Goal: Find contact information: Find contact information

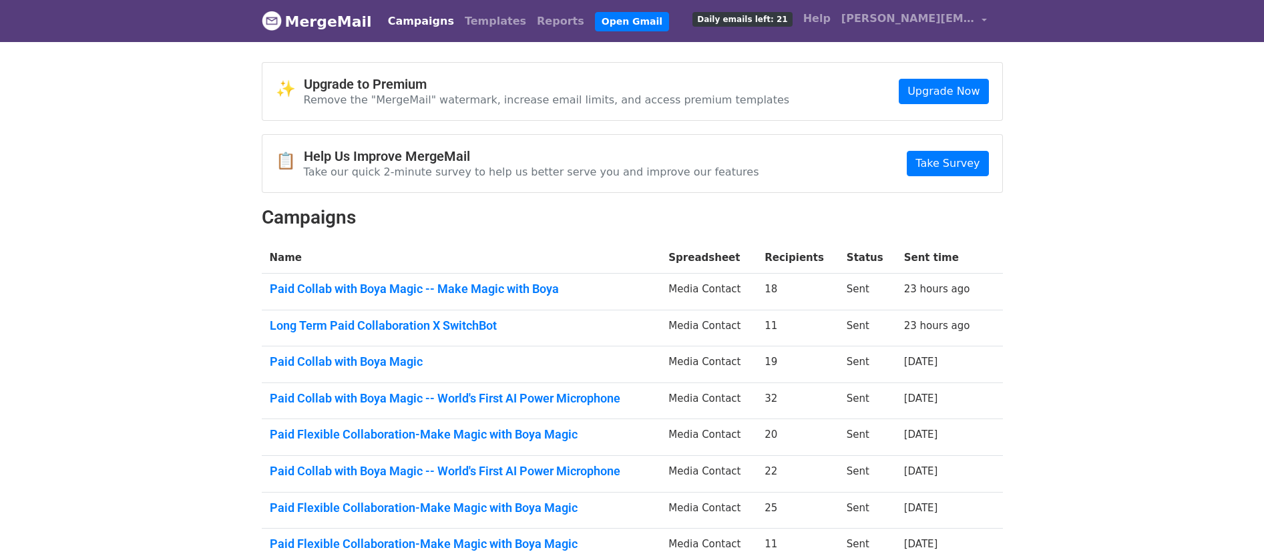
click at [462, 291] on link "Paid Collab with Boya Magic -- Make Magic with Boya" at bounding box center [461, 289] width 383 height 15
click at [358, 324] on link "Long Term Paid Collaboration X SwitchBot" at bounding box center [461, 326] width 383 height 15
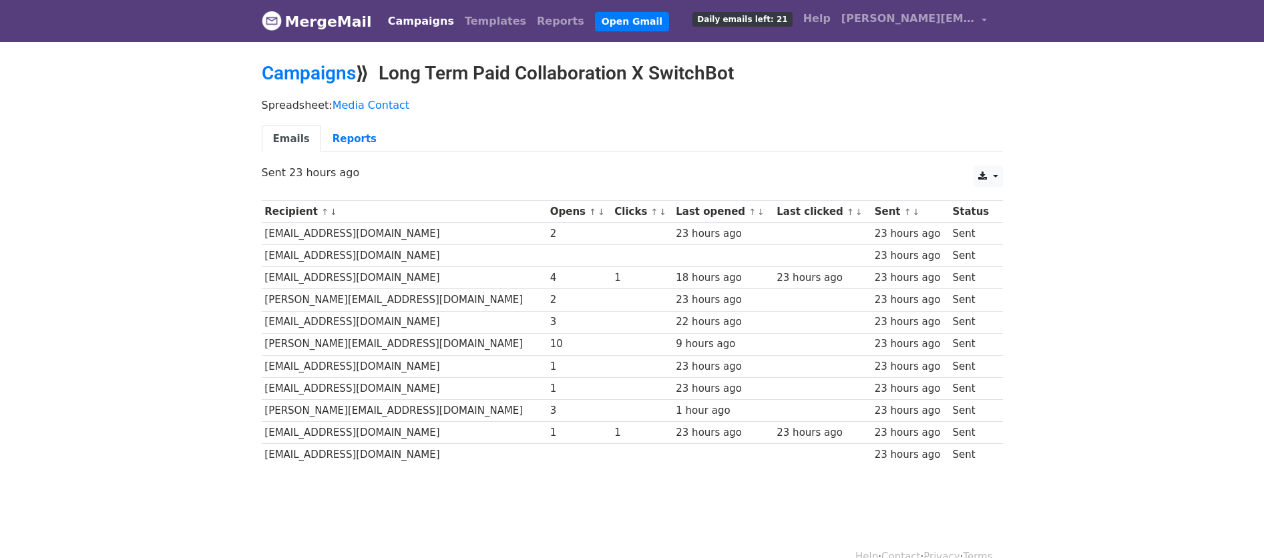
drag, startPoint x: 441, startPoint y: 282, endPoint x: 263, endPoint y: 277, distance: 178.4
click at [263, 277] on td "[EMAIL_ADDRESS][DOMAIN_NAME]" at bounding box center [404, 278] width 285 height 22
copy td "[EMAIL_ADDRESS][DOMAIN_NAME]"
click at [459, 306] on td "[PERSON_NAME][EMAIL_ADDRESS][DOMAIN_NAME]" at bounding box center [404, 300] width 285 height 22
drag, startPoint x: 321, startPoint y: 302, endPoint x: 266, endPoint y: 302, distance: 54.8
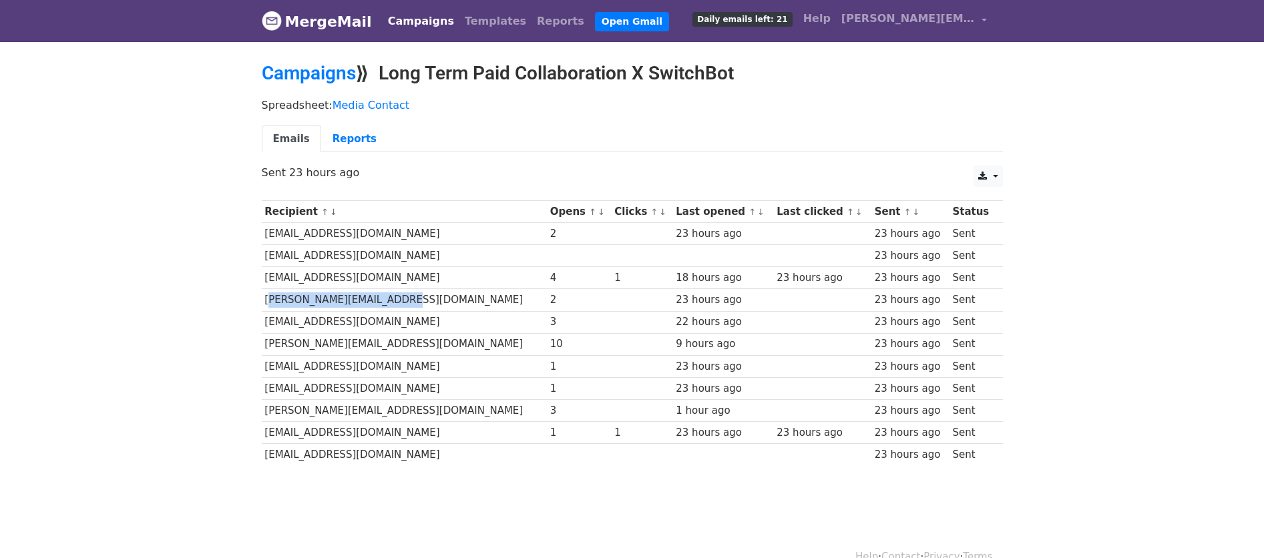
click at [266, 302] on td "[PERSON_NAME][EMAIL_ADDRESS][DOMAIN_NAME]" at bounding box center [404, 300] width 285 height 22
copy td "[PERSON_NAME][EMAIL_ADDRESS][DOMAIN_NAME]"
click at [432, 267] on td "[EMAIL_ADDRESS][DOMAIN_NAME]" at bounding box center [404, 278] width 285 height 22
drag, startPoint x: 391, startPoint y: 326, endPoint x: 264, endPoint y: 323, distance: 127.6
click at [264, 323] on td "[EMAIL_ADDRESS][DOMAIN_NAME]" at bounding box center [404, 322] width 285 height 22
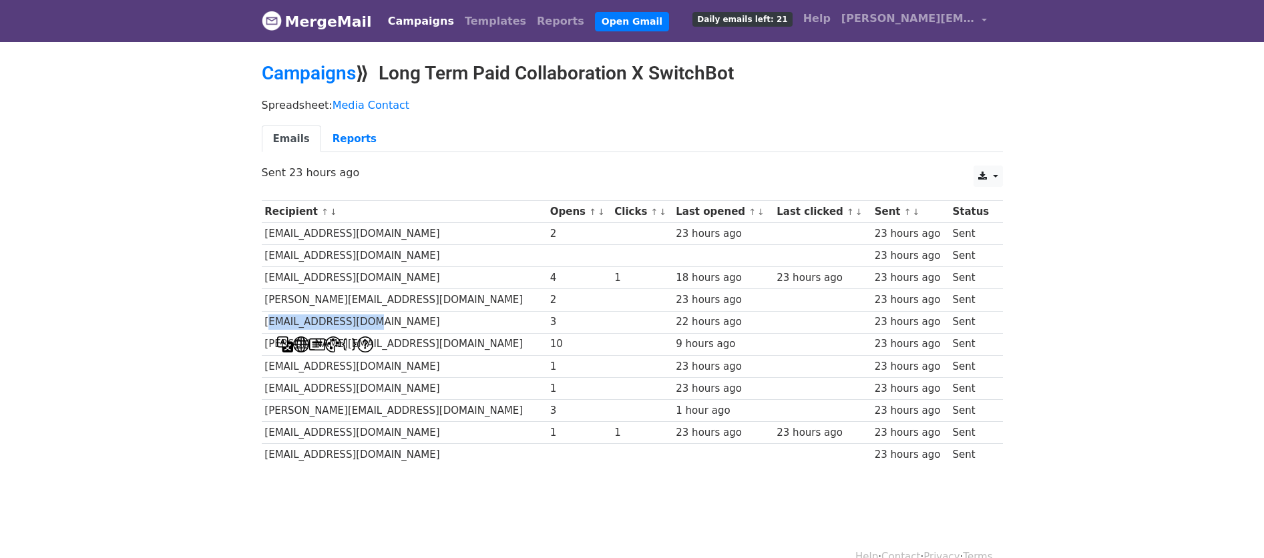
copy td "[EMAIL_ADDRESS][DOMAIN_NAME]"
click at [418, 327] on td "[EMAIL_ADDRESS][DOMAIN_NAME]" at bounding box center [404, 322] width 285 height 22
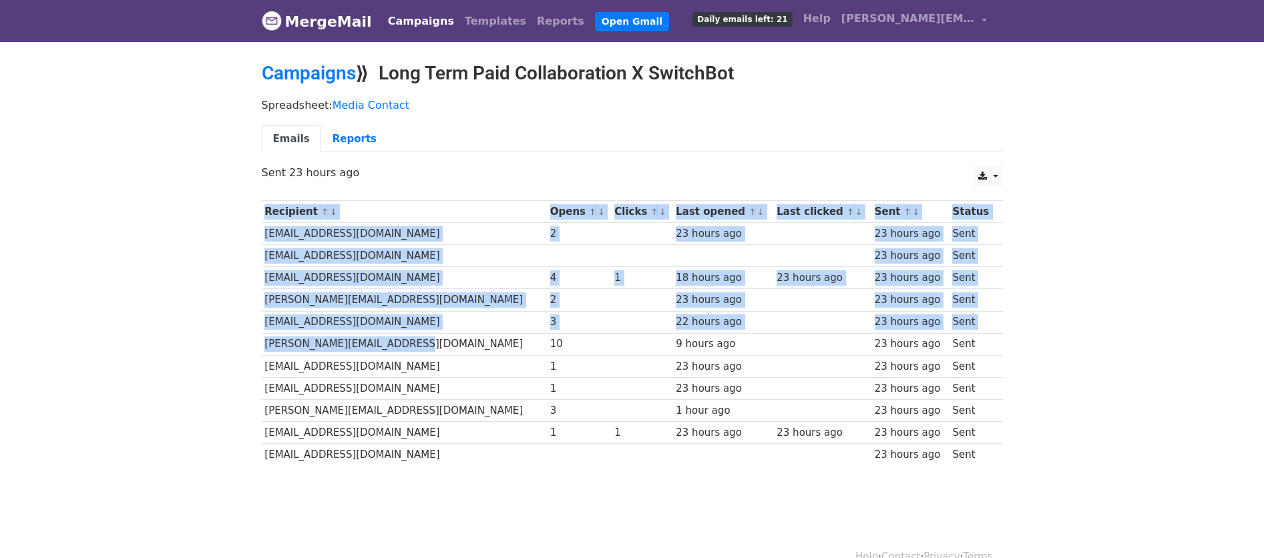
drag, startPoint x: 401, startPoint y: 340, endPoint x: 256, endPoint y: 347, distance: 145.8
click at [256, 347] on div "Recipient ↑ ↓ Opens ↑ ↓ Clicks ↑ ↓ Last opened ↑ ↓ Last clicked ↑ ↓ Sent ↑ ↓ St…" at bounding box center [632, 335] width 761 height 282
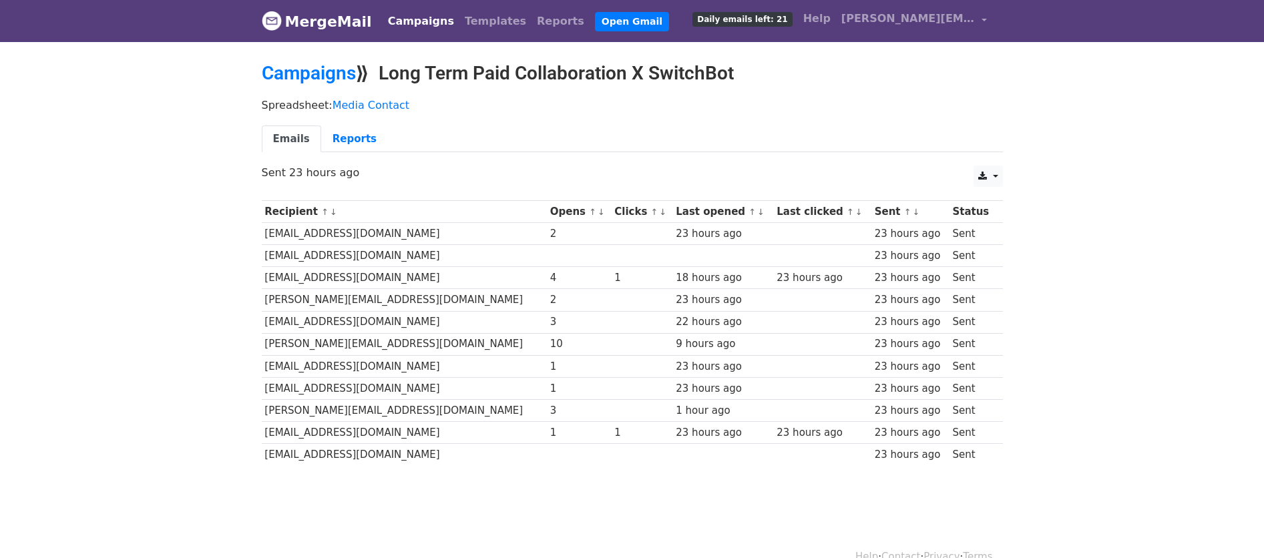
click at [265, 364] on td "[EMAIL_ADDRESS][DOMAIN_NAME]" at bounding box center [404, 366] width 285 height 22
drag, startPoint x: 262, startPoint y: 365, endPoint x: 427, endPoint y: 373, distance: 165.8
click at [427, 373] on td "[EMAIL_ADDRESS][DOMAIN_NAME]" at bounding box center [404, 366] width 285 height 22
copy td "[EMAIL_ADDRESS][DOMAIN_NAME]"
drag, startPoint x: 337, startPoint y: 382, endPoint x: 308, endPoint y: 379, distance: 28.8
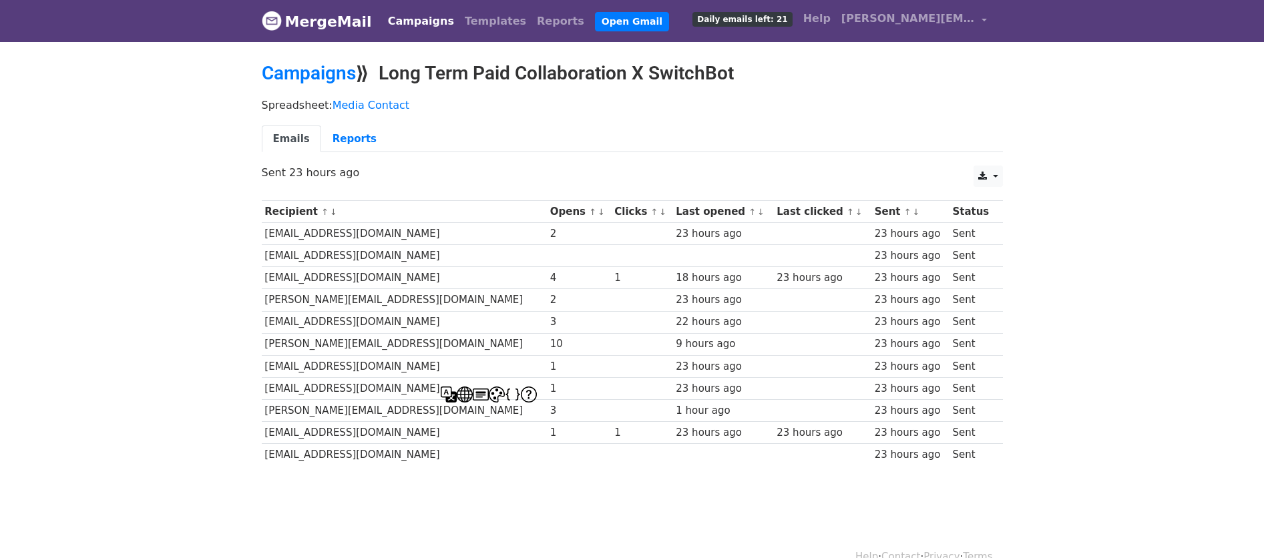
click at [336, 382] on td "[EMAIL_ADDRESS][DOMAIN_NAME]" at bounding box center [404, 388] width 285 height 22
drag, startPoint x: 278, startPoint y: 391, endPoint x: 425, endPoint y: 398, distance: 147.8
click at [425, 398] on td "[EMAIL_ADDRESS][DOMAIN_NAME]" at bounding box center [404, 388] width 285 height 22
copy td "[EMAIL_ADDRESS][DOMAIN_NAME]"
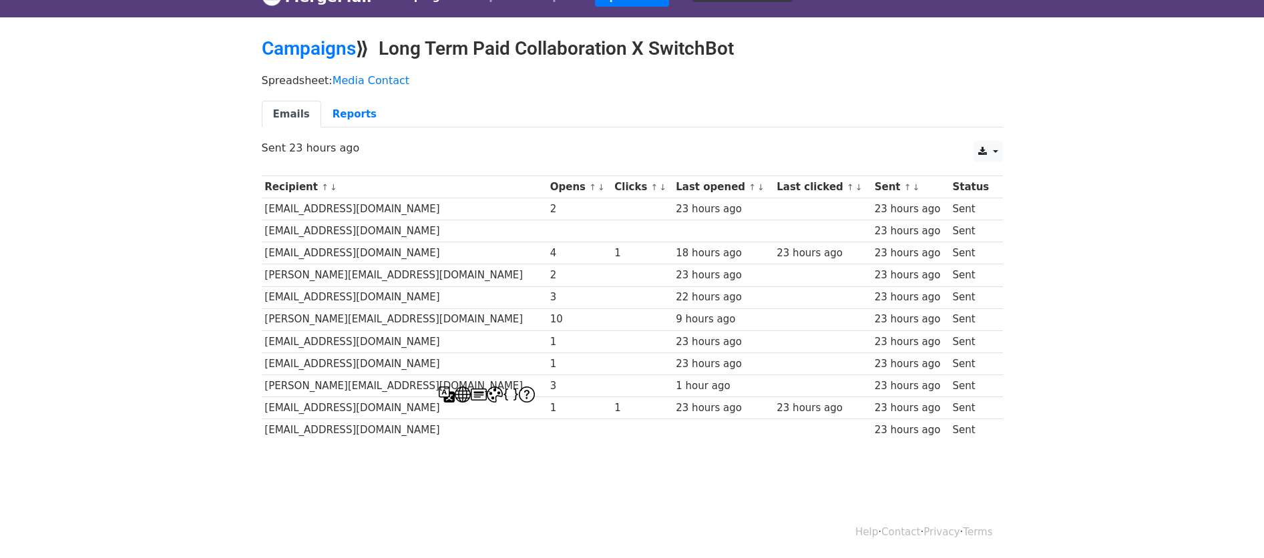
scroll to position [25, 0]
click at [270, 374] on td "[PERSON_NAME][EMAIL_ADDRESS][DOMAIN_NAME]" at bounding box center [404, 385] width 285 height 22
drag, startPoint x: 266, startPoint y: 381, endPoint x: 406, endPoint y: 385, distance: 139.6
click at [407, 385] on td "[PERSON_NAME][EMAIL_ADDRESS][DOMAIN_NAME]" at bounding box center [404, 385] width 285 height 22
copy td "[PERSON_NAME][EMAIL_ADDRESS][DOMAIN_NAME]"
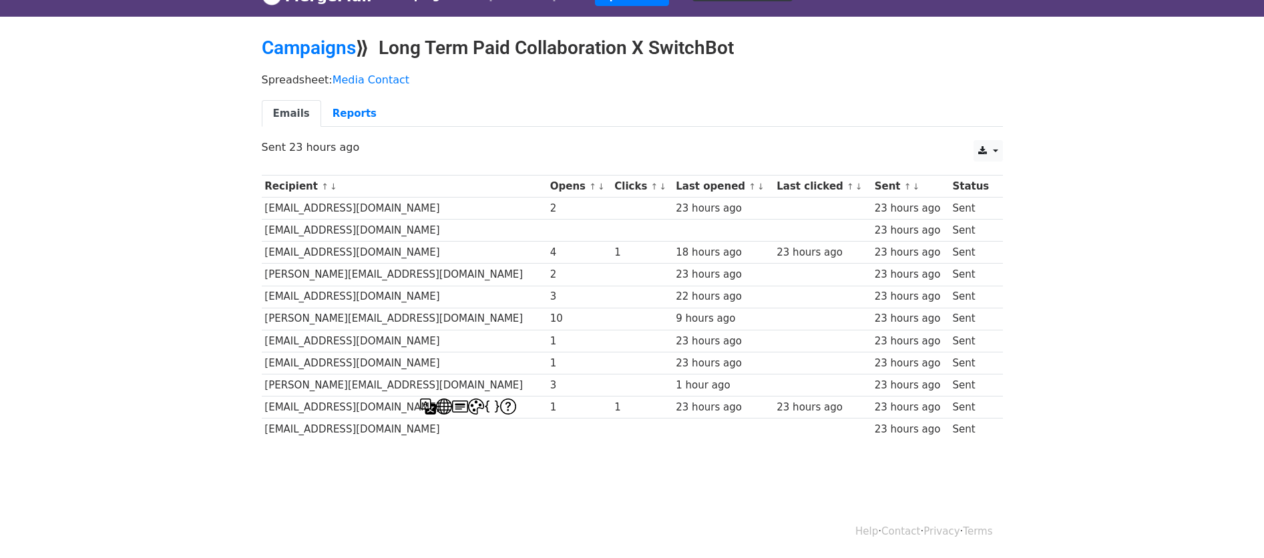
drag, startPoint x: 301, startPoint y: 435, endPoint x: 268, endPoint y: 412, distance: 40.2
click at [301, 435] on td "[EMAIL_ADDRESS][DOMAIN_NAME]" at bounding box center [404, 430] width 285 height 22
drag, startPoint x: 261, startPoint y: 407, endPoint x: 417, endPoint y: 409, distance: 156.3
click at [417, 409] on td "[EMAIL_ADDRESS][DOMAIN_NAME]" at bounding box center [404, 408] width 285 height 22
drag, startPoint x: 418, startPoint y: 408, endPoint x: 264, endPoint y: 408, distance: 153.6
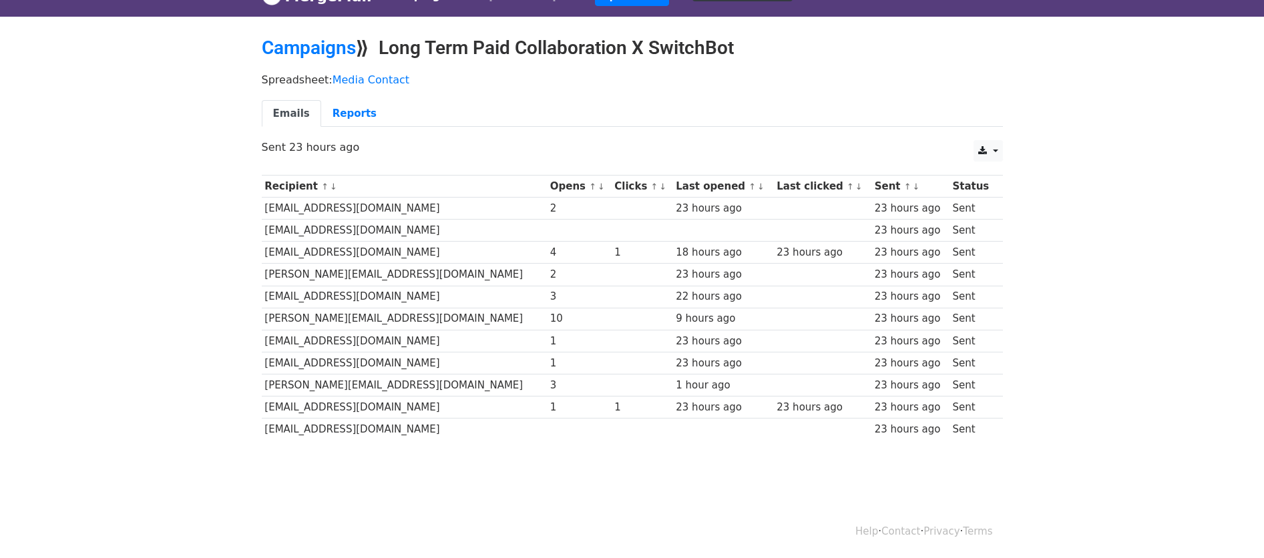
click at [264, 408] on td "[EMAIL_ADDRESS][DOMAIN_NAME]" at bounding box center [404, 408] width 285 height 22
copy td "[EMAIL_ADDRESS][DOMAIN_NAME]"
click at [441, 397] on td "[EMAIL_ADDRESS][DOMAIN_NAME]" at bounding box center [404, 408] width 285 height 22
drag, startPoint x: 412, startPoint y: 427, endPoint x: 264, endPoint y: 430, distance: 148.3
click at [264, 430] on td "[EMAIL_ADDRESS][DOMAIN_NAME]" at bounding box center [404, 430] width 285 height 22
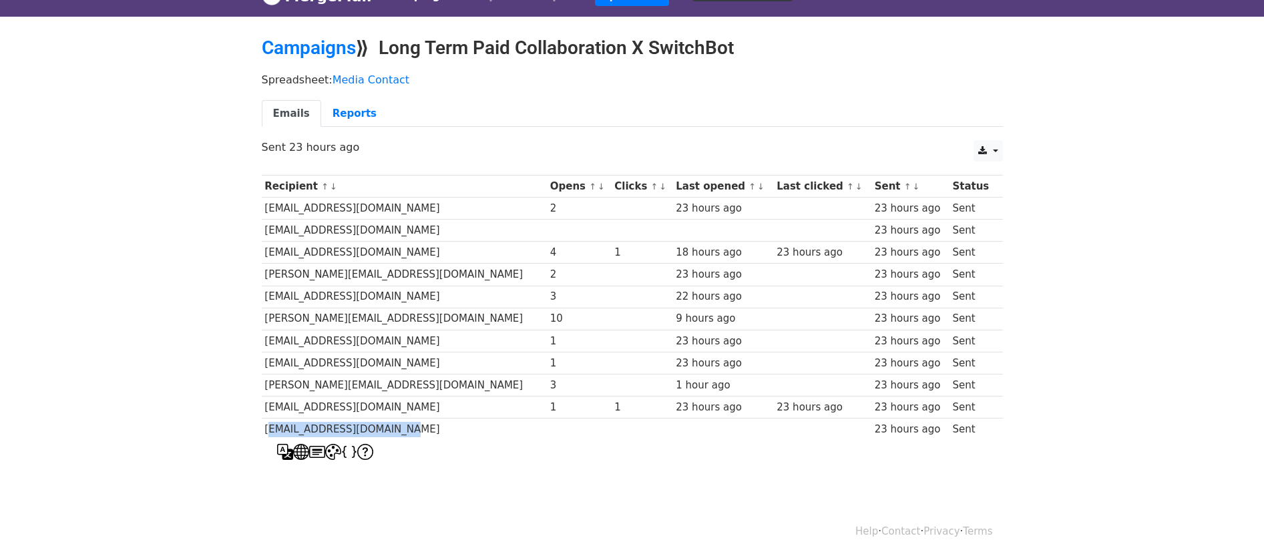
copy td "[EMAIL_ADDRESS][DOMAIN_NAME]"
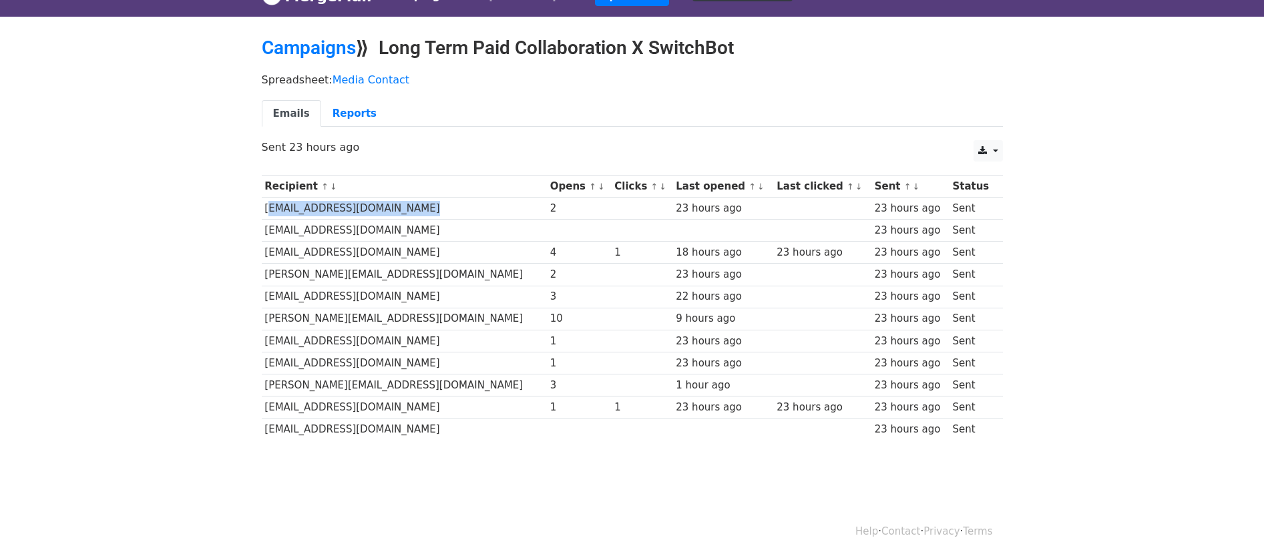
drag, startPoint x: 423, startPoint y: 211, endPoint x: 264, endPoint y: 210, distance: 158.9
click at [264, 210] on td "[EMAIL_ADDRESS][DOMAIN_NAME]" at bounding box center [404, 209] width 285 height 22
copy td "[EMAIL_ADDRESS][DOMAIN_NAME]"
click at [396, 222] on td "[EMAIL_ADDRESS][DOMAIN_NAME]" at bounding box center [404, 231] width 285 height 22
click at [382, 226] on td "[EMAIL_ADDRESS][DOMAIN_NAME]" at bounding box center [404, 231] width 285 height 22
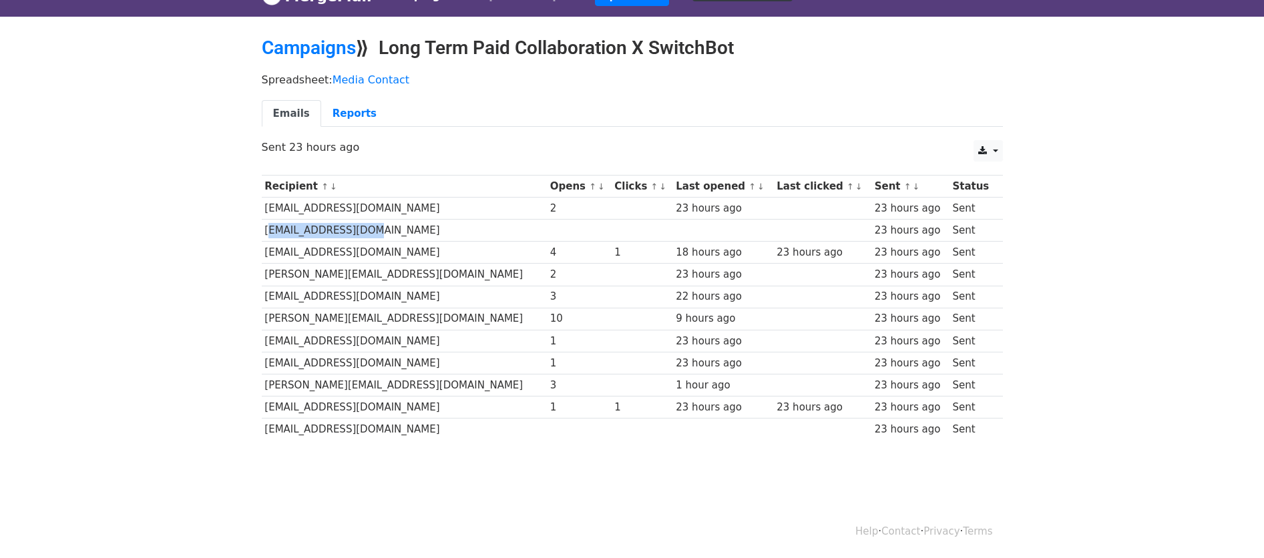
drag, startPoint x: 355, startPoint y: 231, endPoint x: 264, endPoint y: 230, distance: 91.5
click at [264, 230] on td "[EMAIL_ADDRESS][DOMAIN_NAME]" at bounding box center [404, 231] width 285 height 22
copy td "[EMAIL_ADDRESS][DOMAIN_NAME]"
click at [437, 250] on td "[EMAIL_ADDRESS][DOMAIN_NAME]" at bounding box center [404, 253] width 285 height 22
drag, startPoint x: 356, startPoint y: 240, endPoint x: 540, endPoint y: 41, distance: 271.7
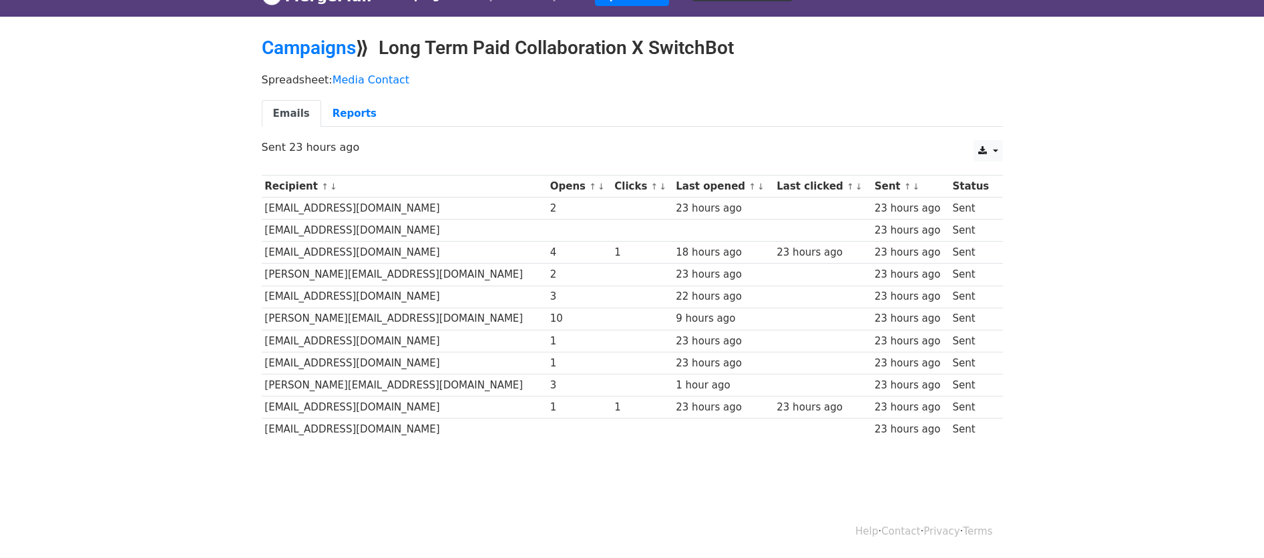
click at [301, 246] on td "[EMAIL_ADDRESS][DOMAIN_NAME]" at bounding box center [404, 253] width 285 height 22
click at [278, 244] on td "[EMAIL_ADDRESS][DOMAIN_NAME]" at bounding box center [404, 253] width 285 height 22
